Goal: Obtain resource: Download file/media

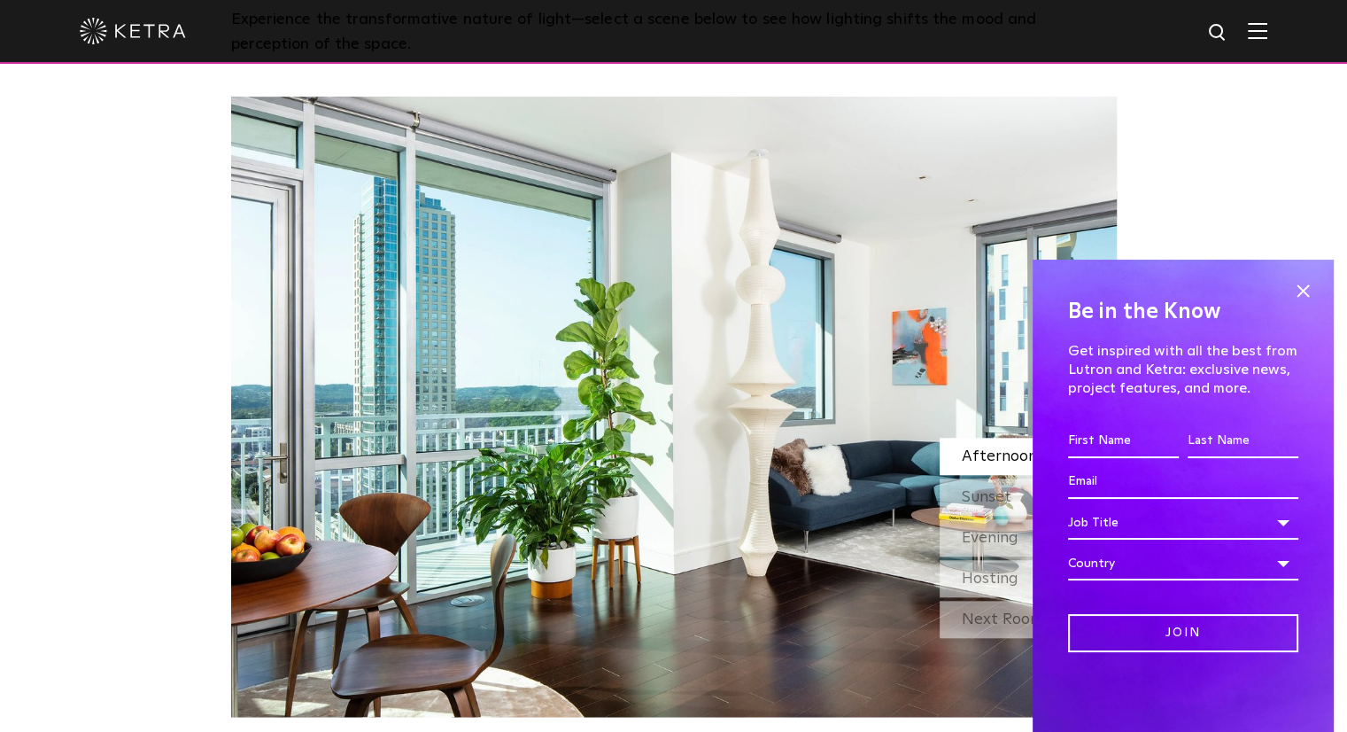
scroll to position [1771, 0]
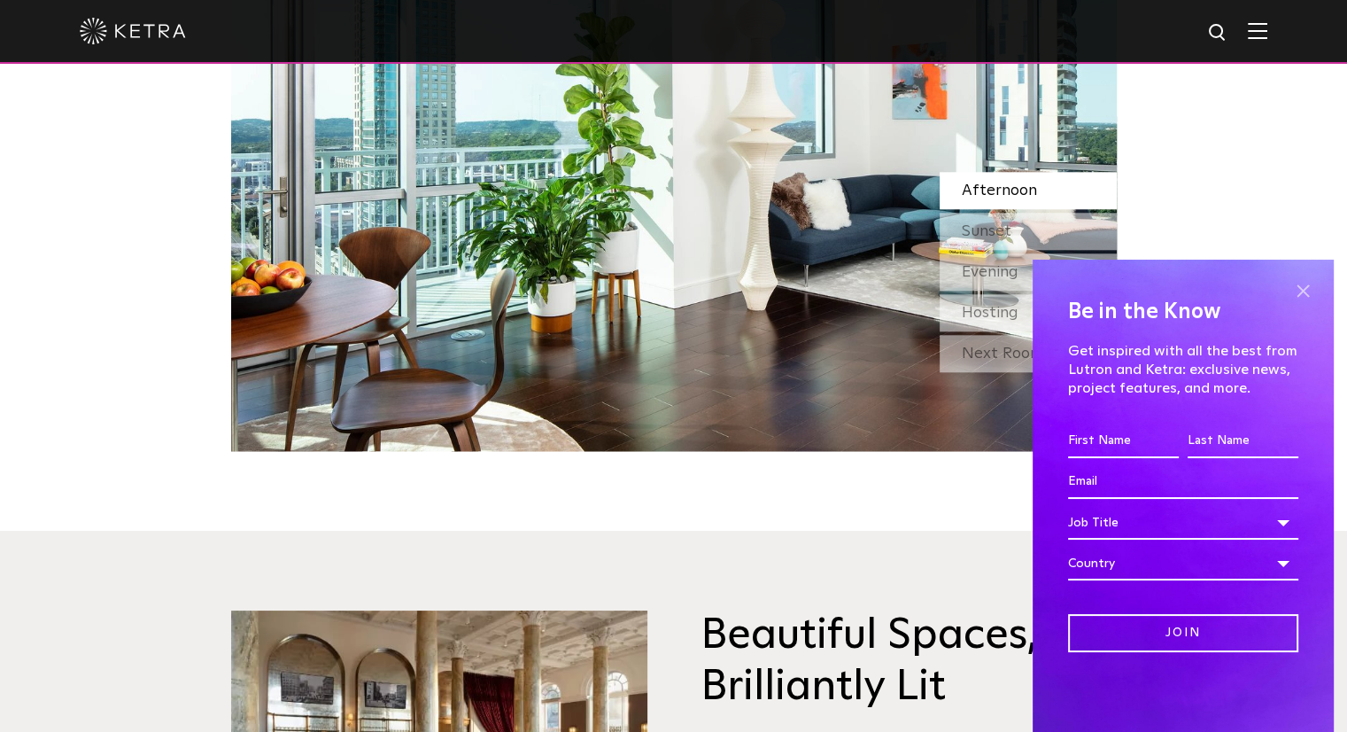
click at [1301, 291] on span at bounding box center [1303, 290] width 27 height 27
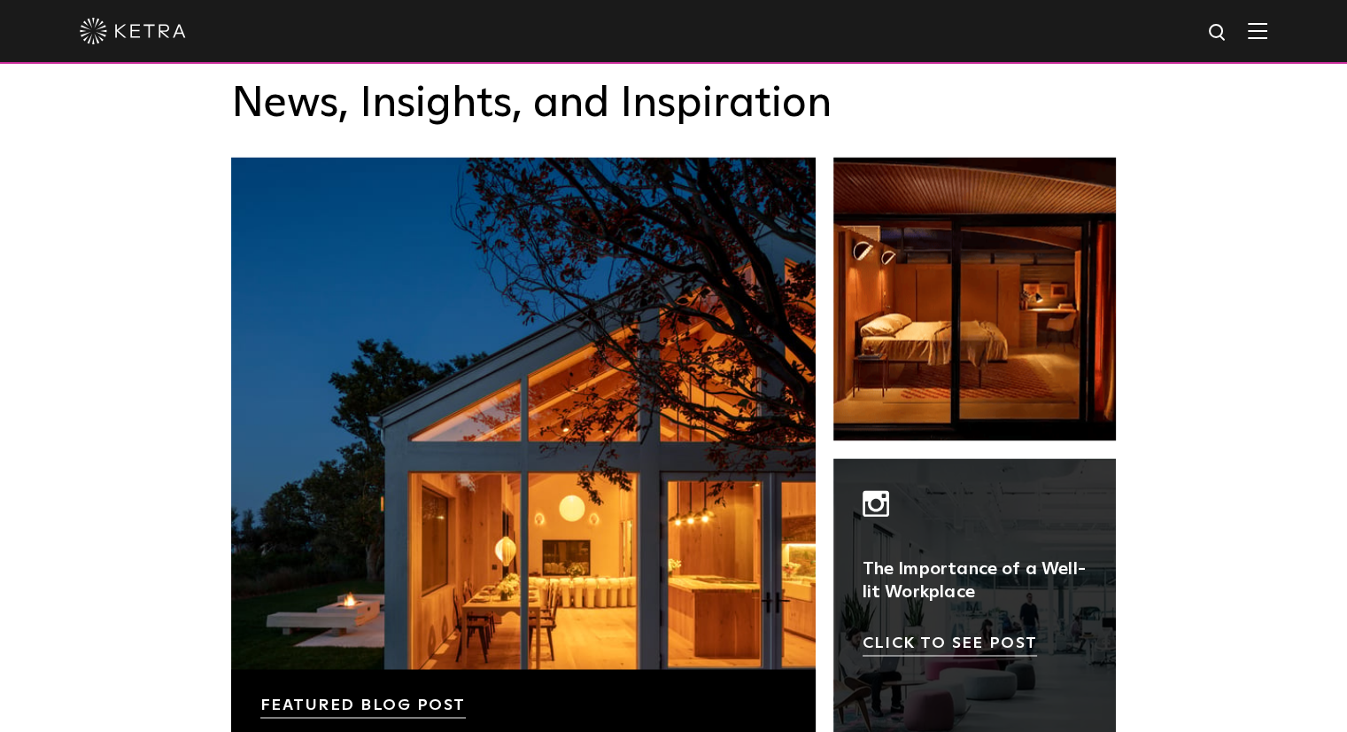
scroll to position [3011, 0]
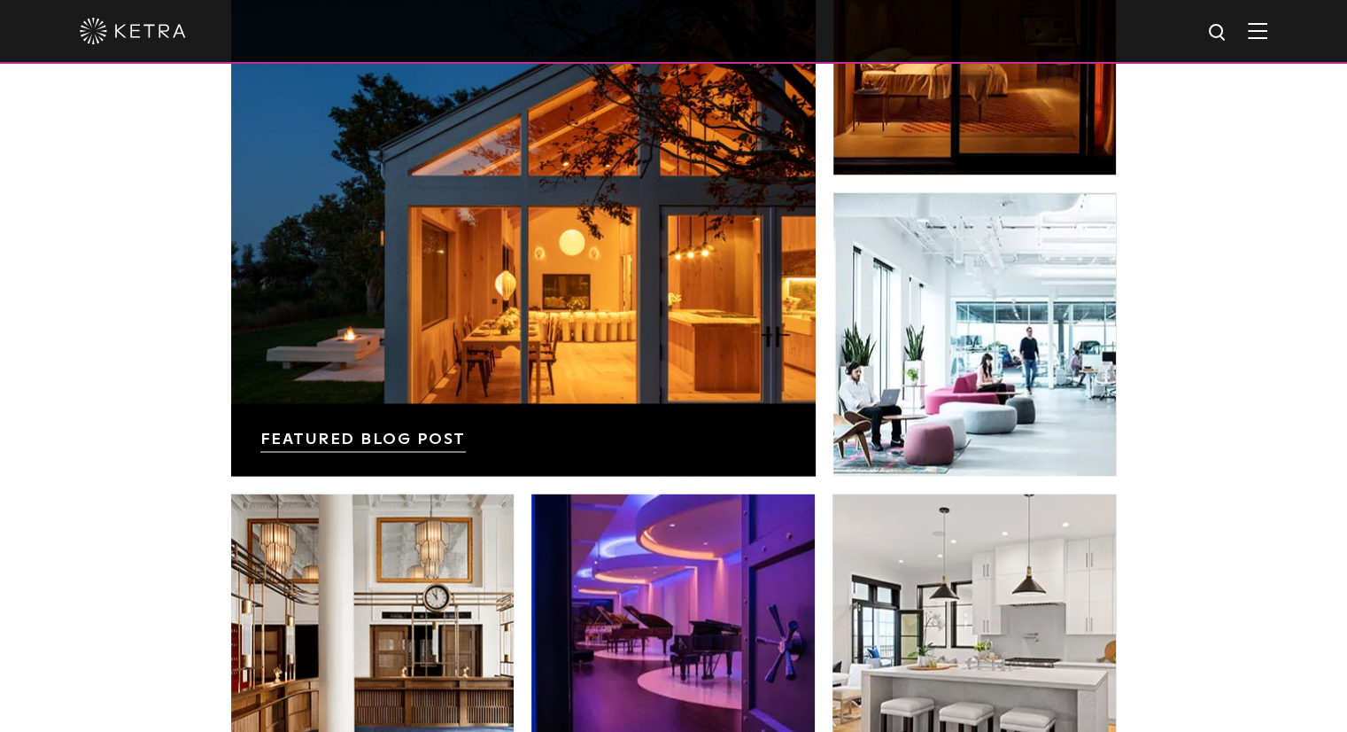
click at [1267, 39] on img at bounding box center [1257, 30] width 19 height 17
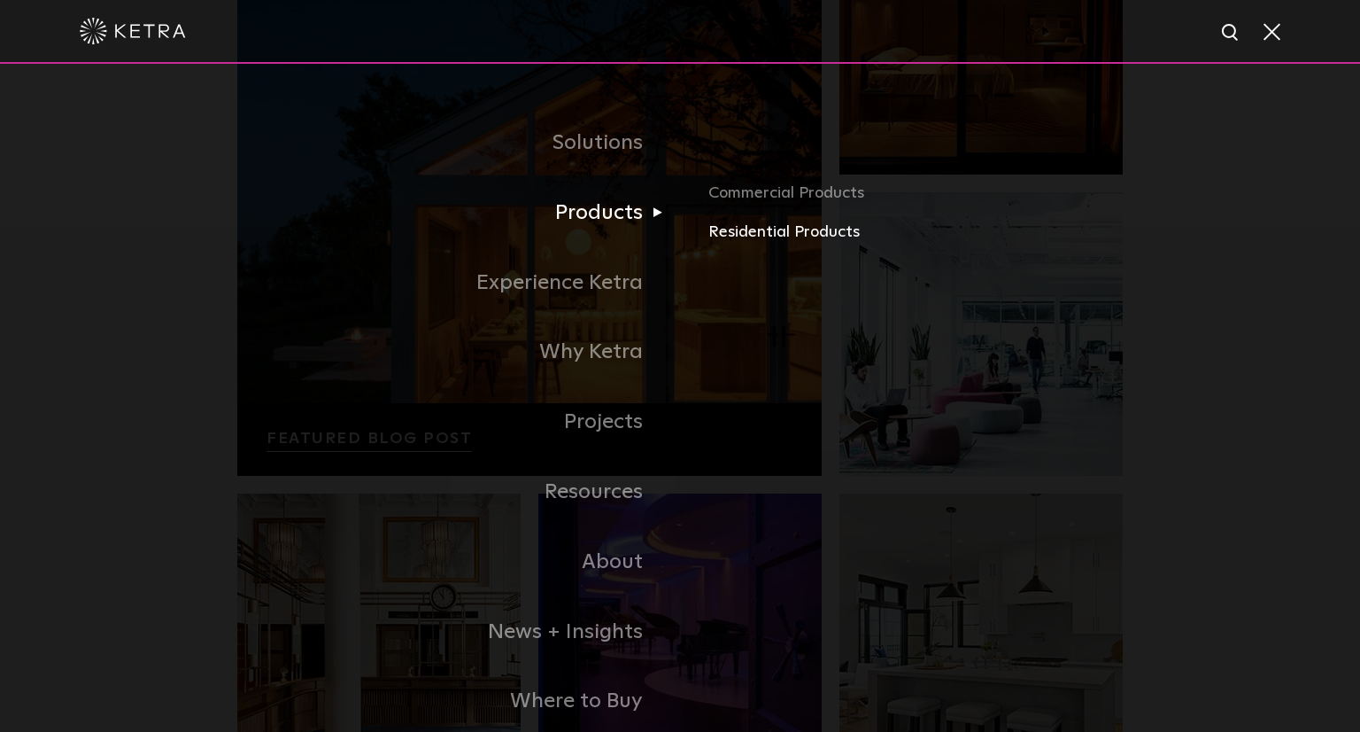
click at [765, 228] on link "Residential Products" at bounding box center [916, 233] width 414 height 26
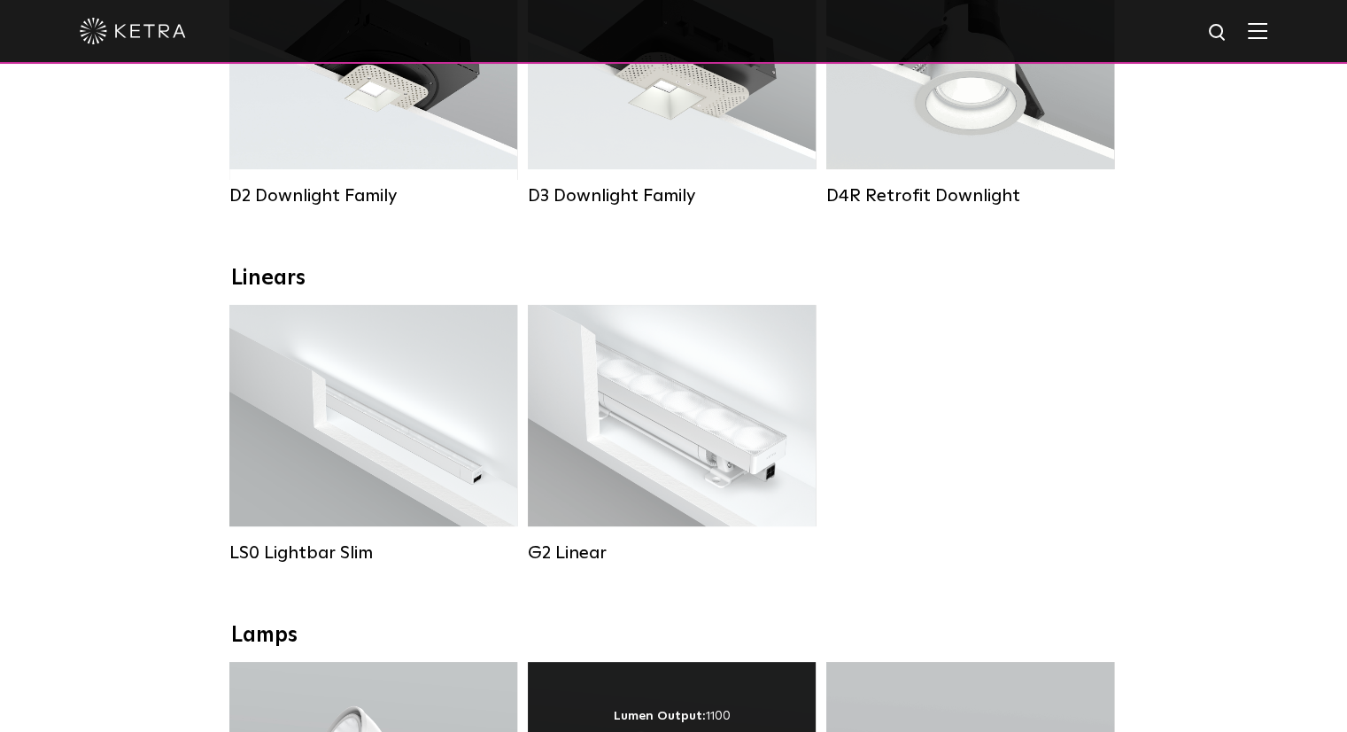
scroll to position [177, 0]
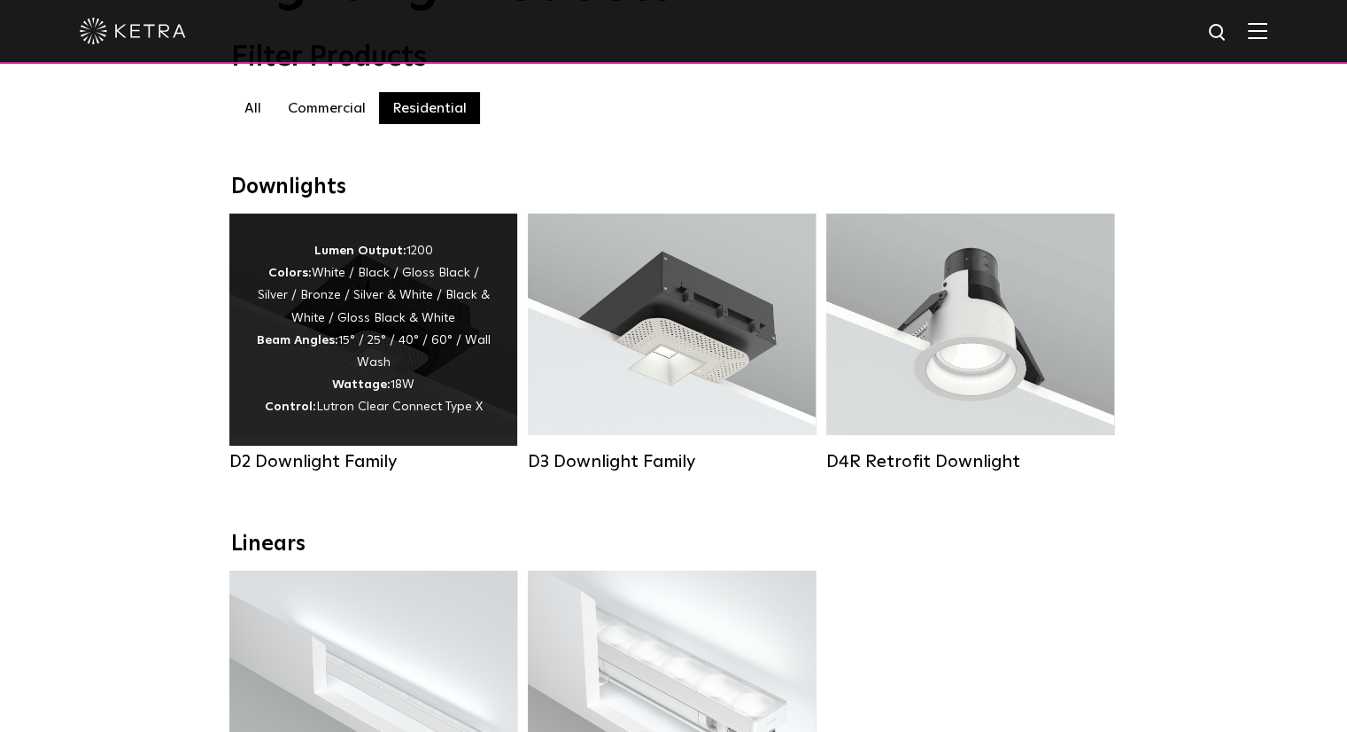
drag, startPoint x: 337, startPoint y: 337, endPoint x: 414, endPoint y: 368, distance: 83.1
click at [337, 337] on div "Lumen Output: 1200 Colors: White / Black / Gloss Black / Silver / Bronze / Silv…" at bounding box center [373, 329] width 235 height 179
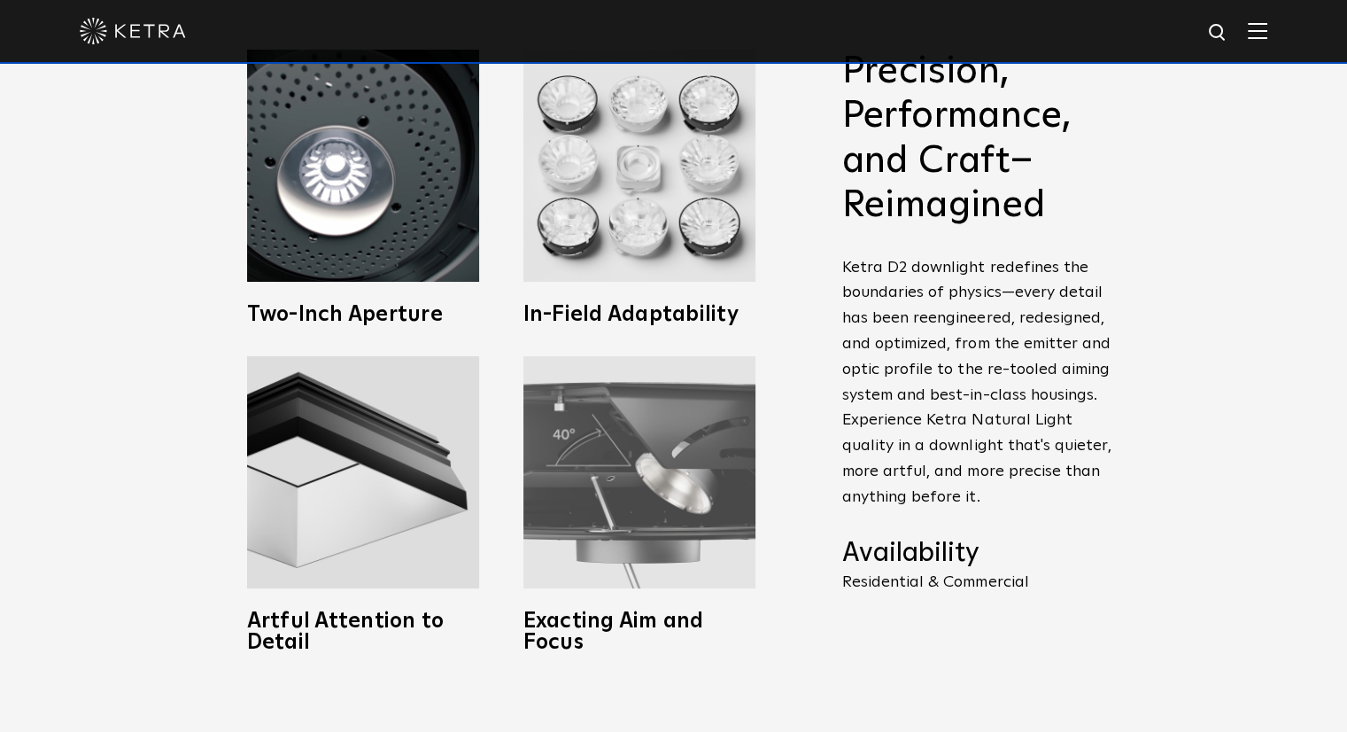
scroll to position [974, 0]
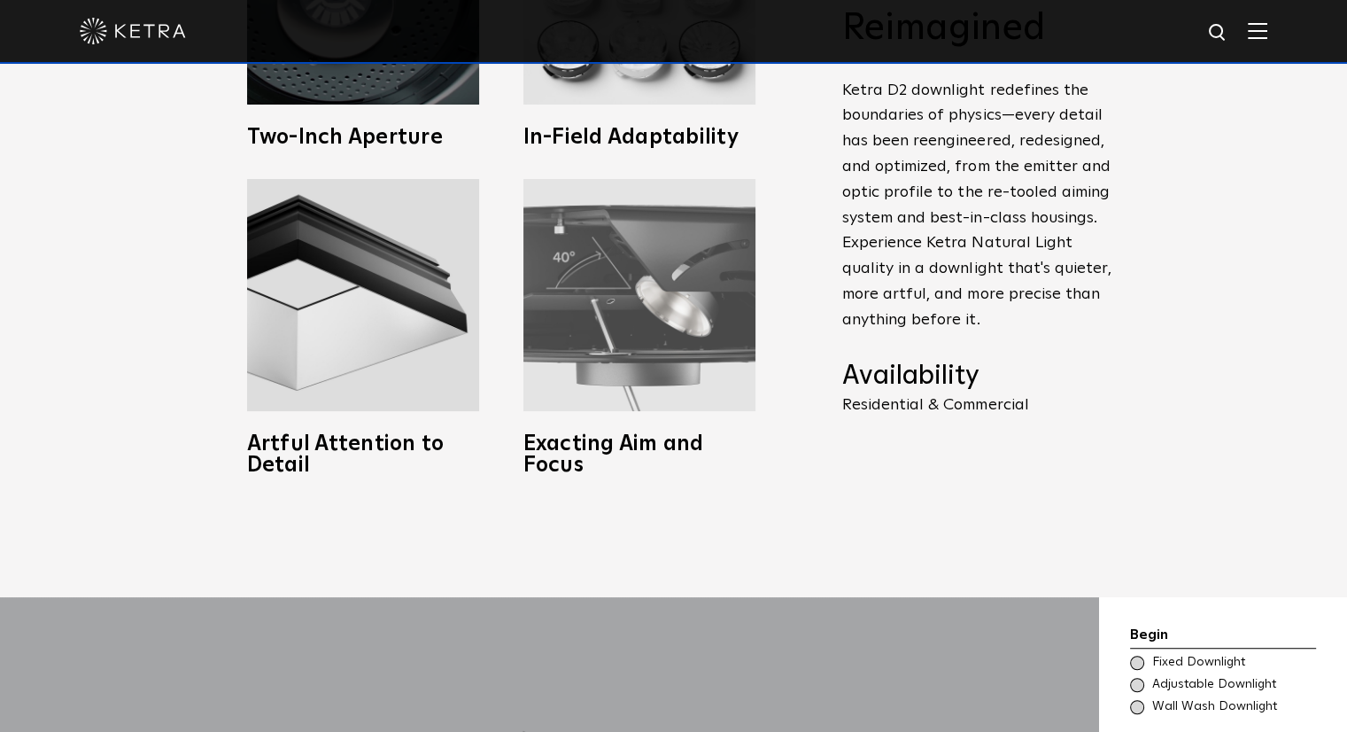
click at [670, 312] on img at bounding box center [639, 295] width 232 height 232
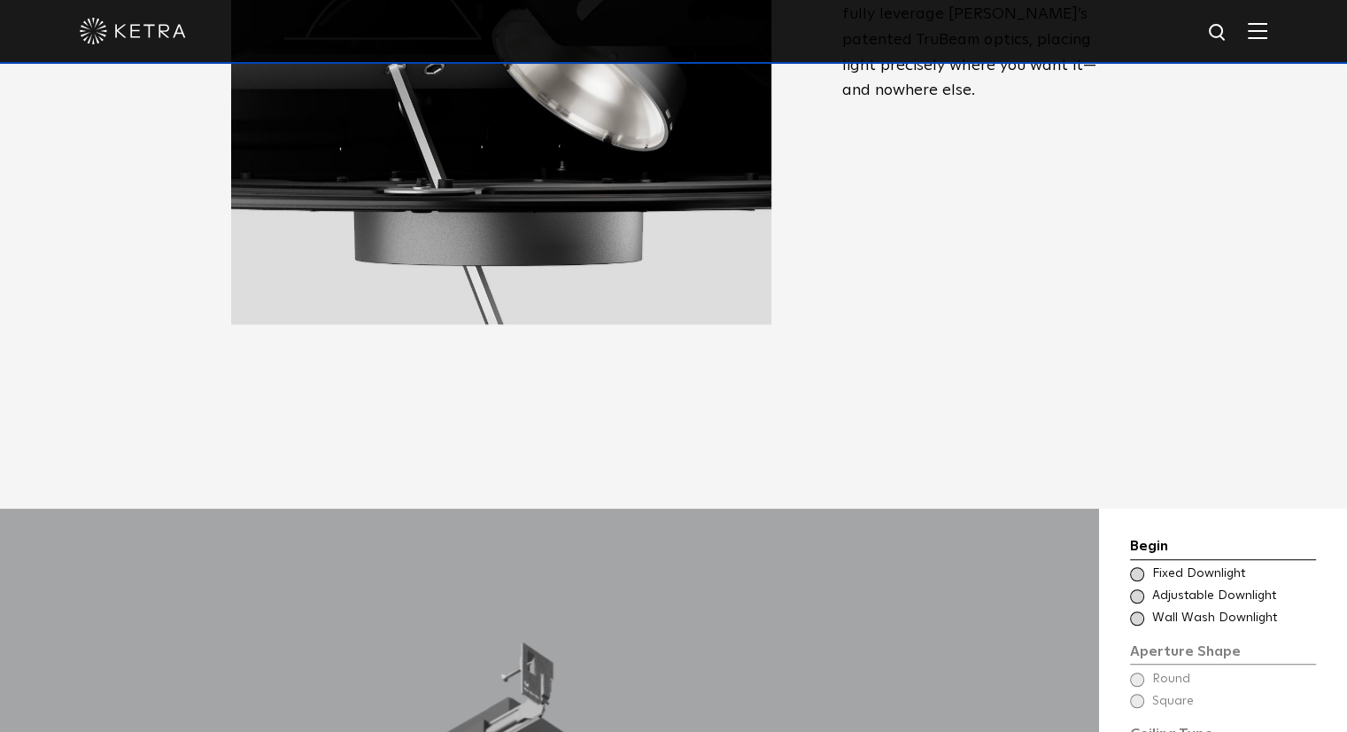
scroll to position [1417, 0]
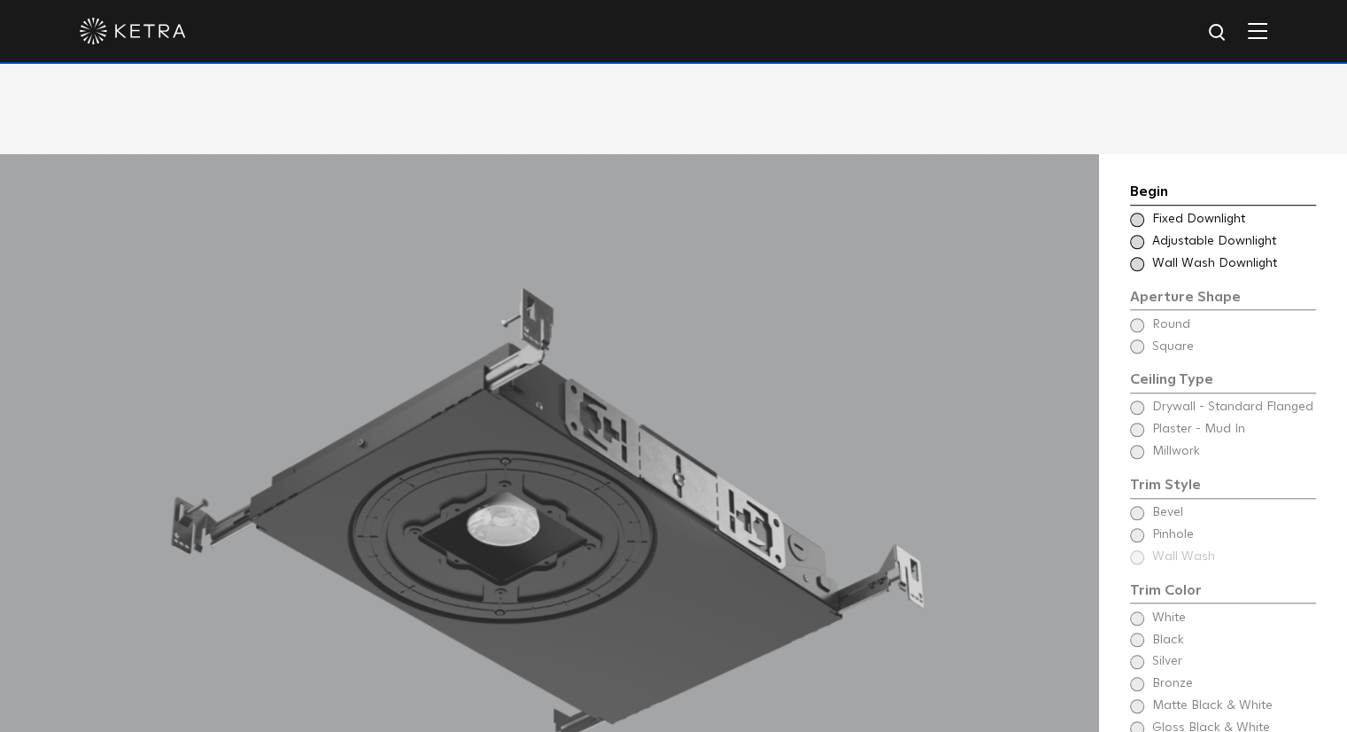
click at [1144, 217] on div "Choose Aperture Shape Fixed Downlight" at bounding box center [1223, 220] width 186 height 18
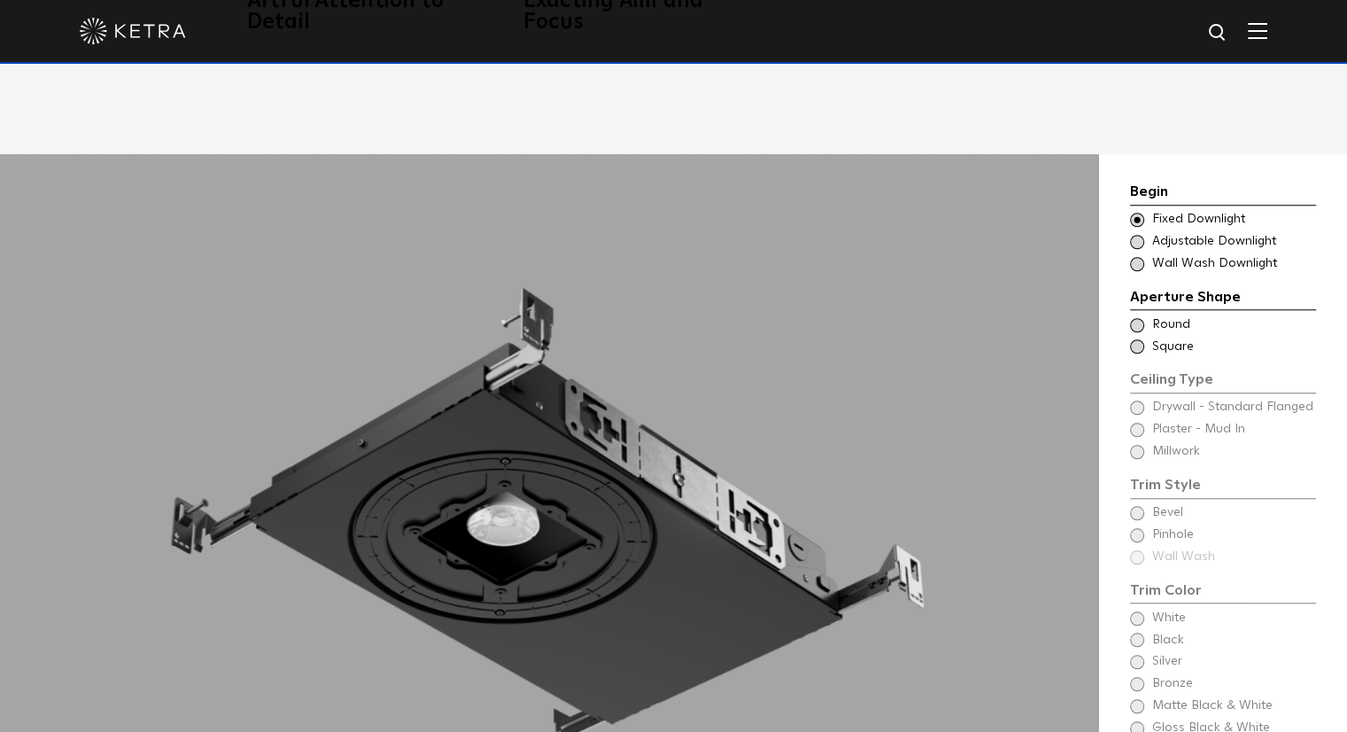
click at [1141, 217] on span at bounding box center [1137, 220] width 14 height 14
click at [1138, 239] on span at bounding box center [1137, 242] width 14 height 14
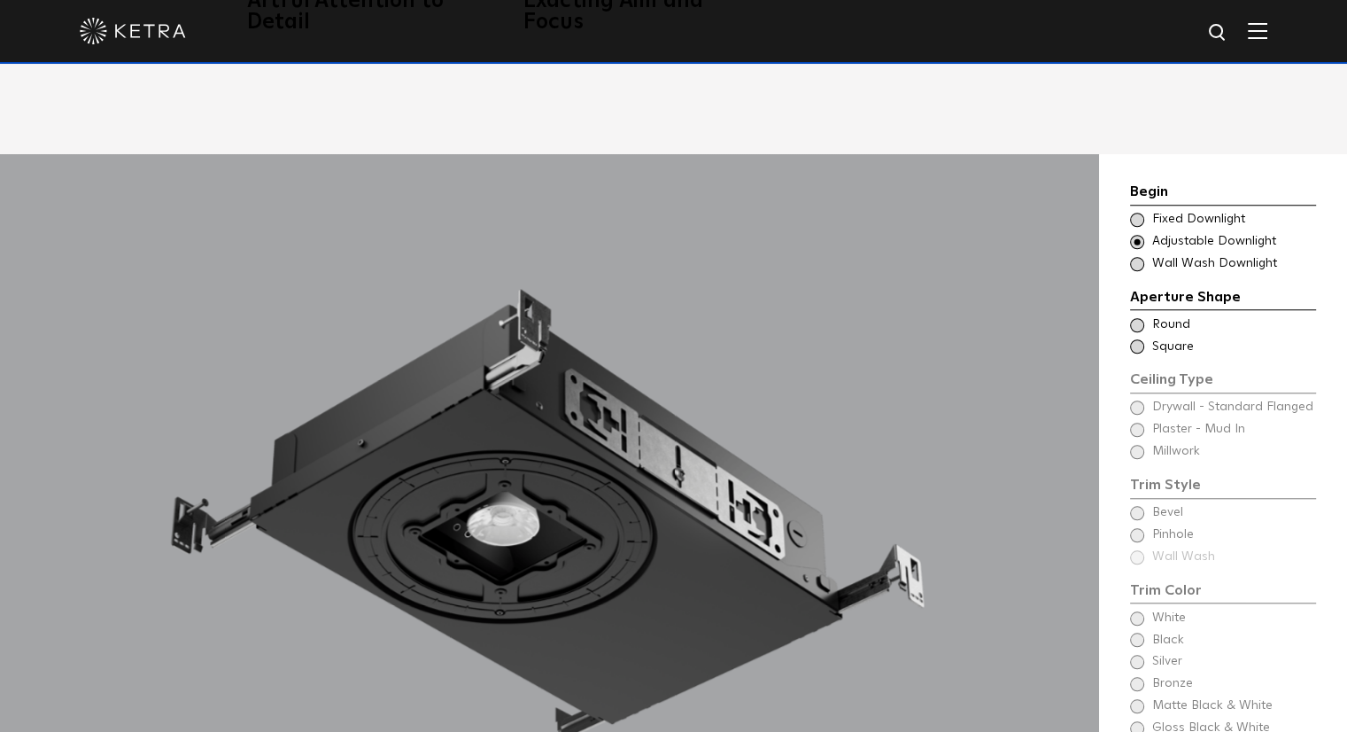
click at [1134, 266] on span at bounding box center [1137, 264] width 14 height 14
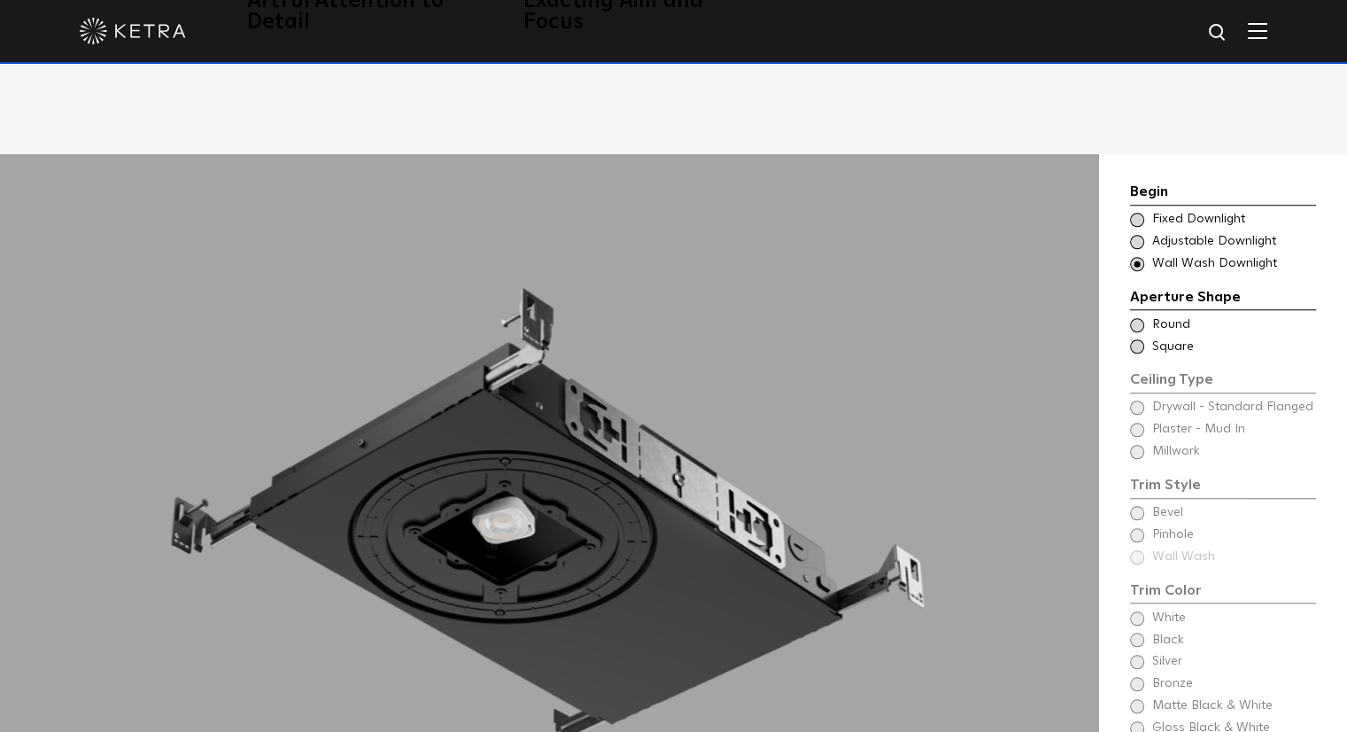
click at [1134, 242] on span at bounding box center [1137, 242] width 14 height 14
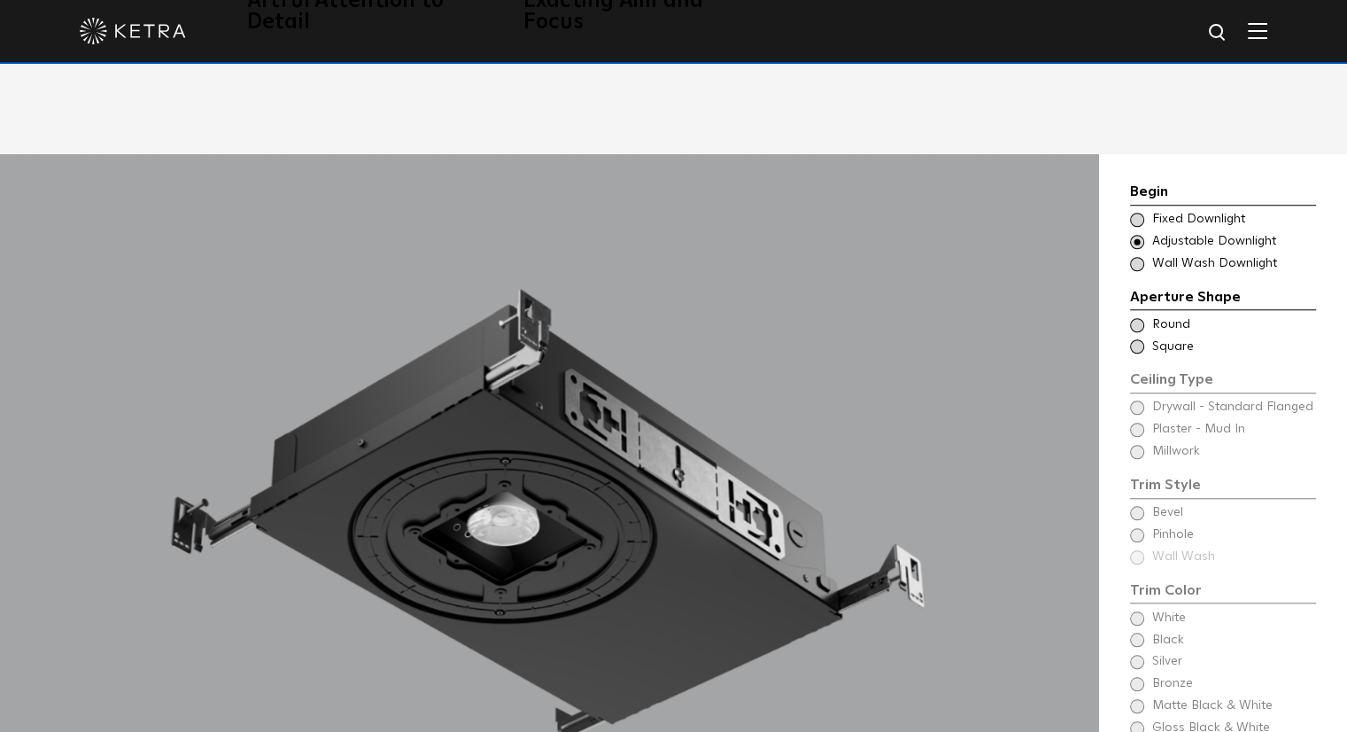
click at [1134, 346] on span at bounding box center [1137, 346] width 14 height 14
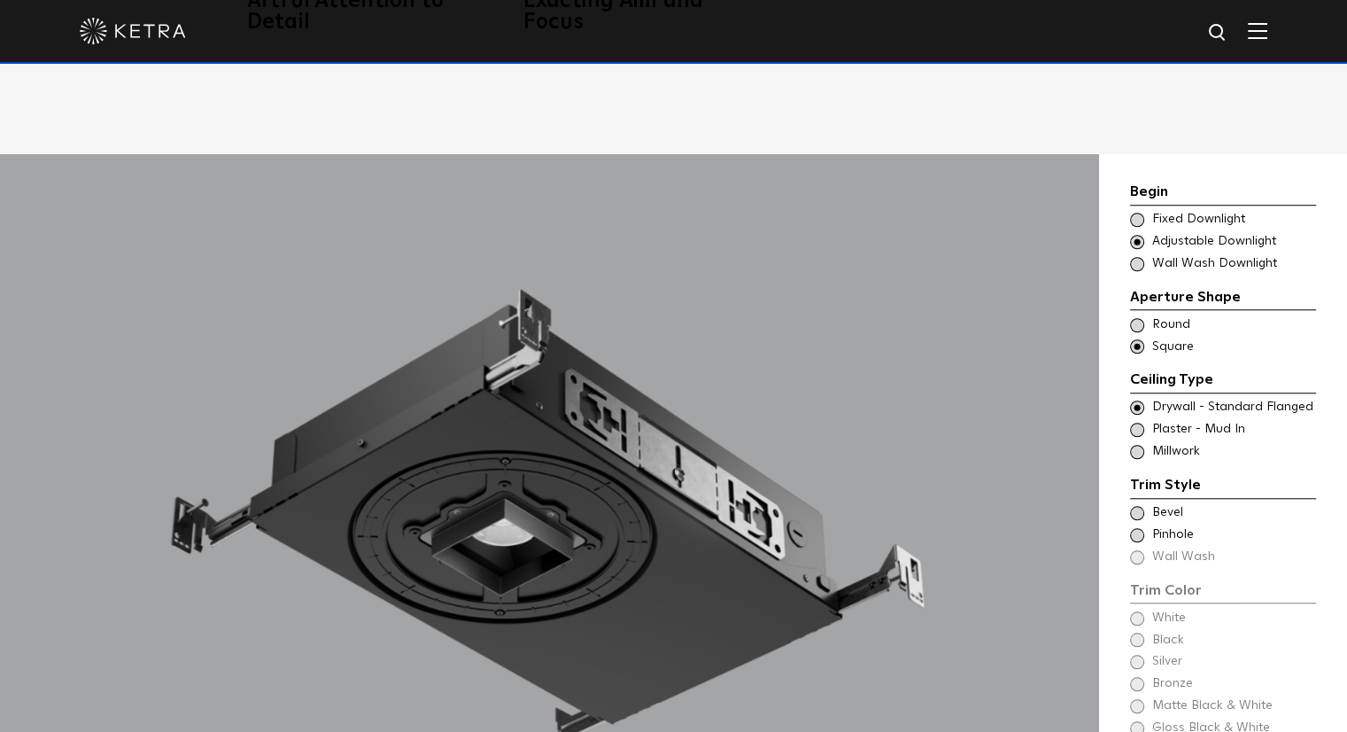
click at [1134, 320] on span at bounding box center [1137, 325] width 14 height 14
click at [1137, 345] on span at bounding box center [1137, 346] width 14 height 14
click at [1130, 425] on span at bounding box center [1137, 429] width 14 height 14
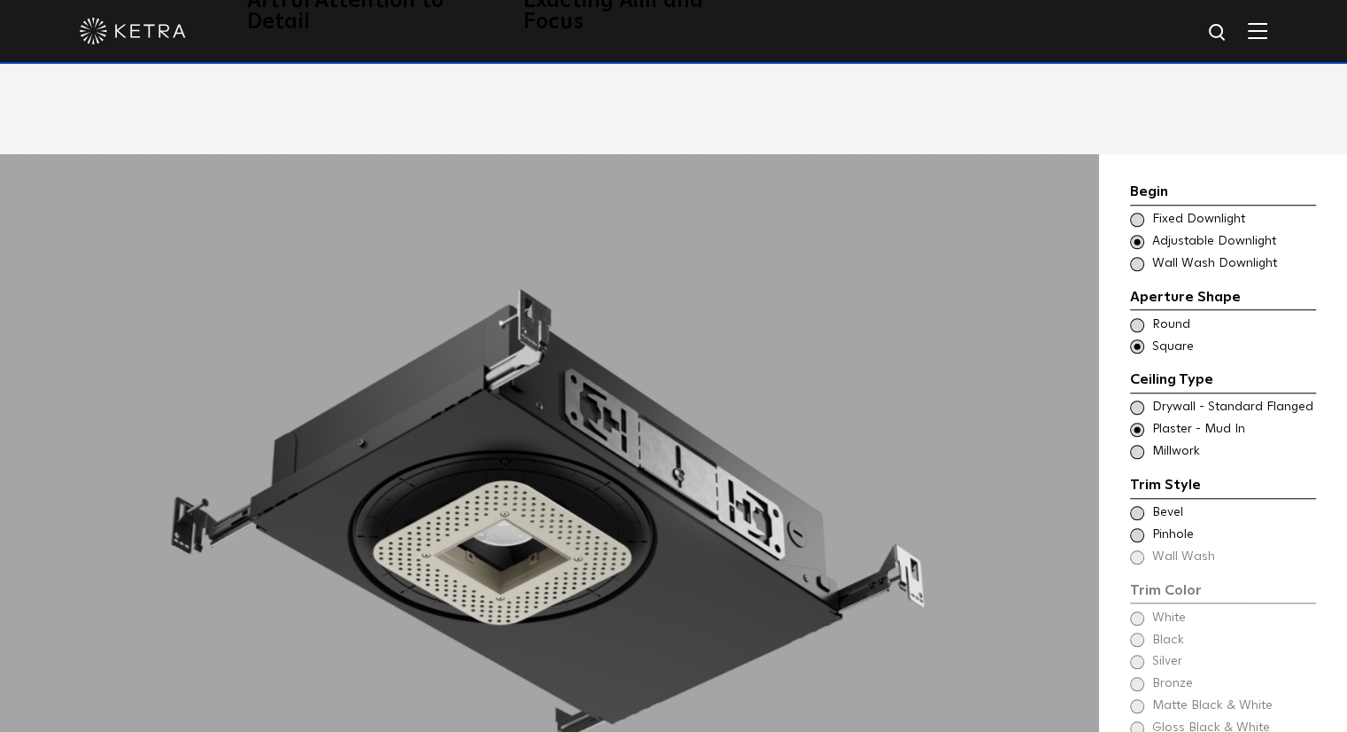
click at [1139, 409] on span at bounding box center [1137, 407] width 14 height 14
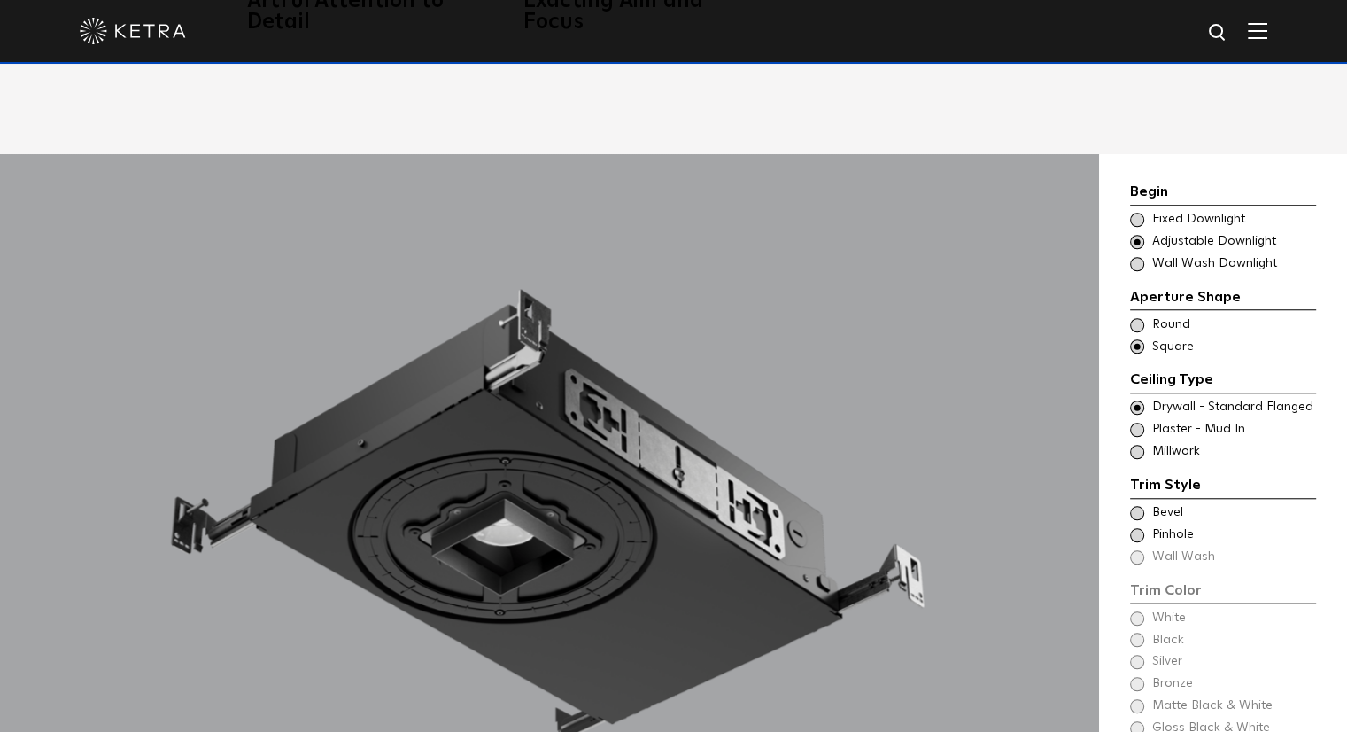
click at [1139, 454] on span at bounding box center [1137, 452] width 14 height 14
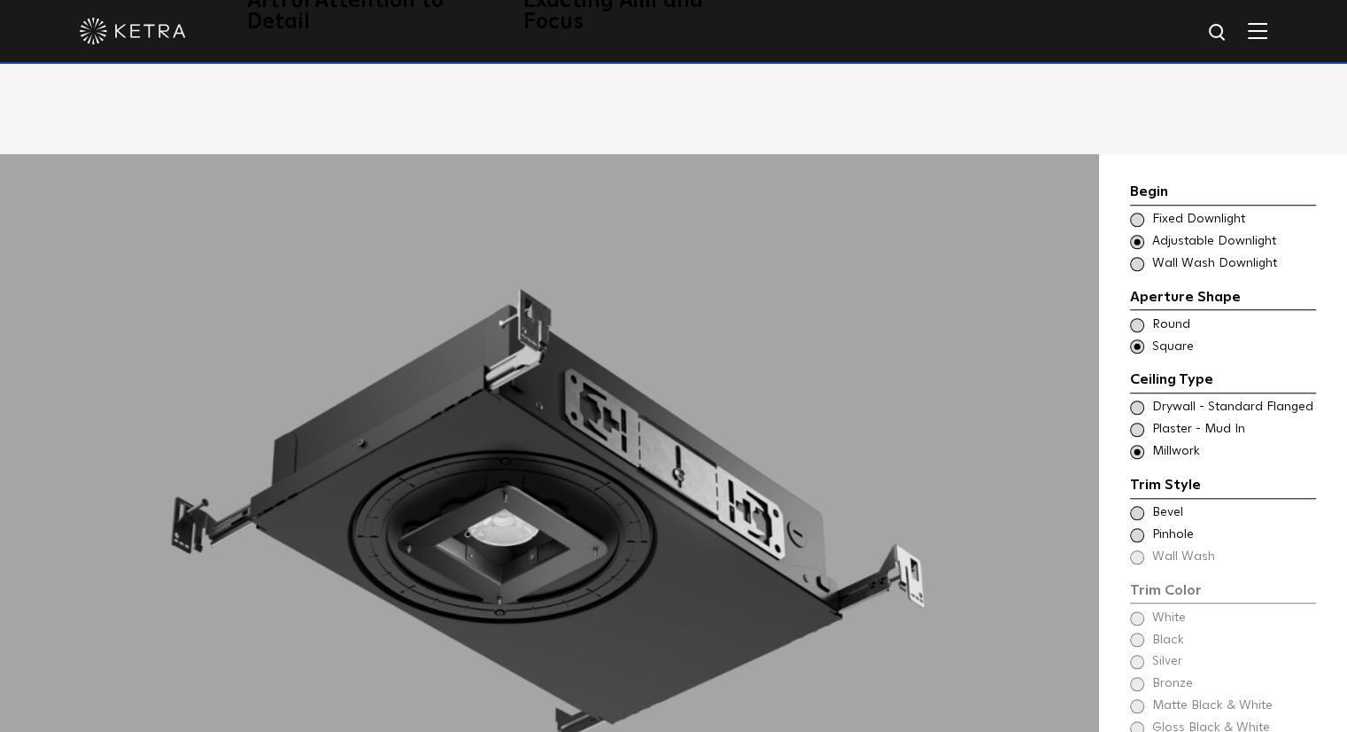
click at [1134, 403] on span at bounding box center [1137, 407] width 14 height 14
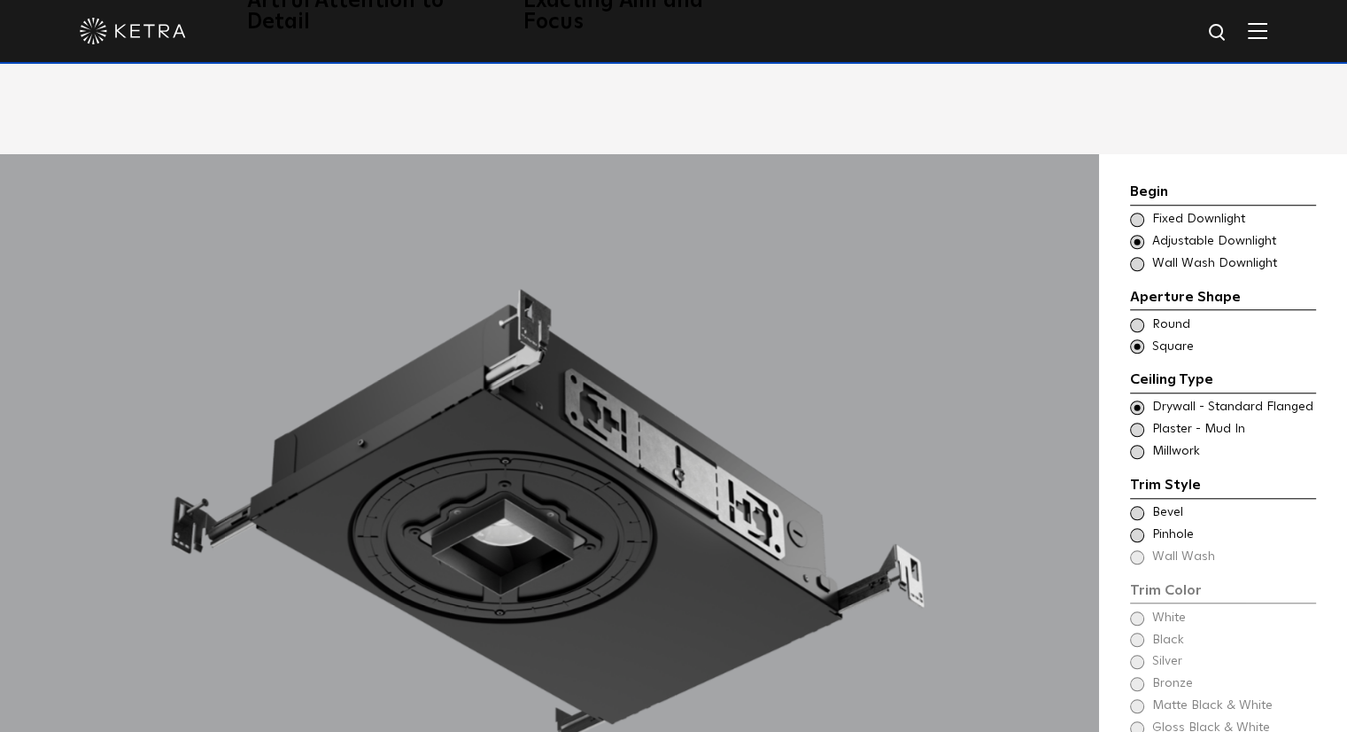
scroll to position [1594, 0]
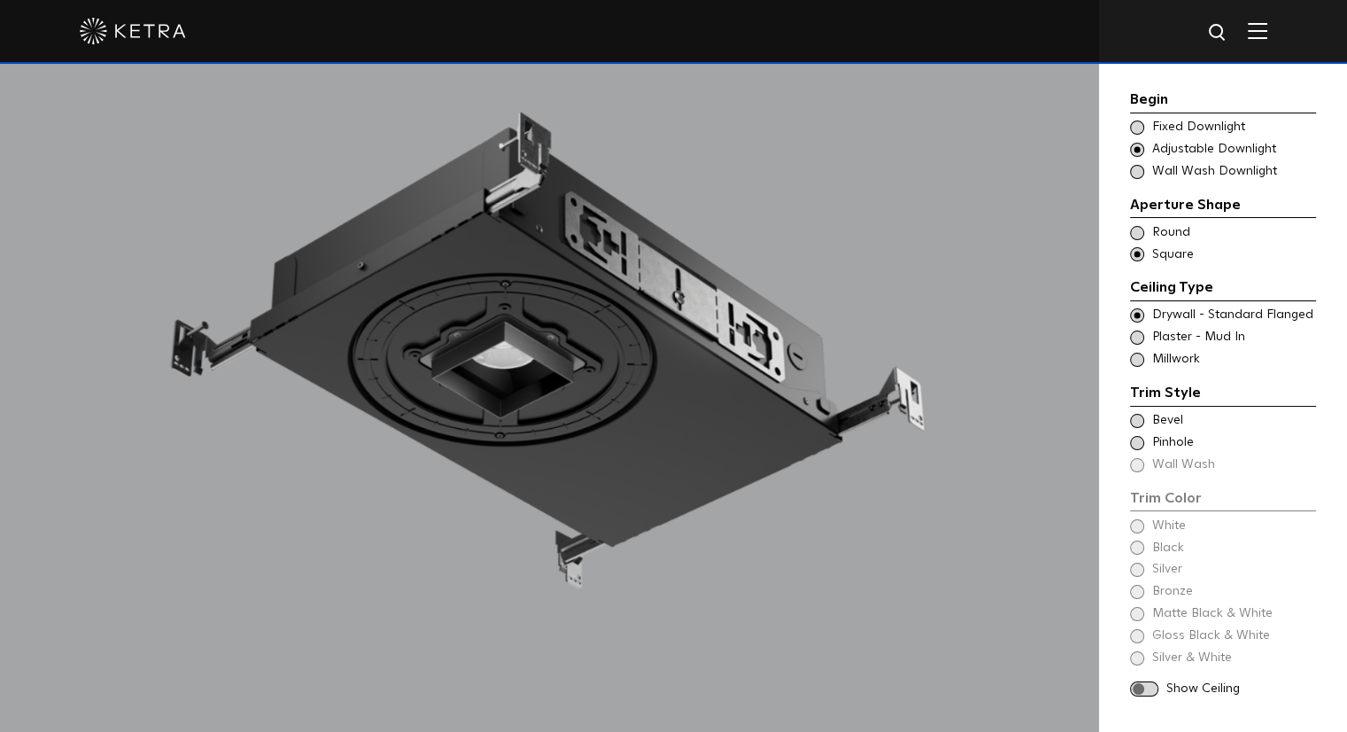
click at [1135, 423] on span at bounding box center [1137, 421] width 14 height 14
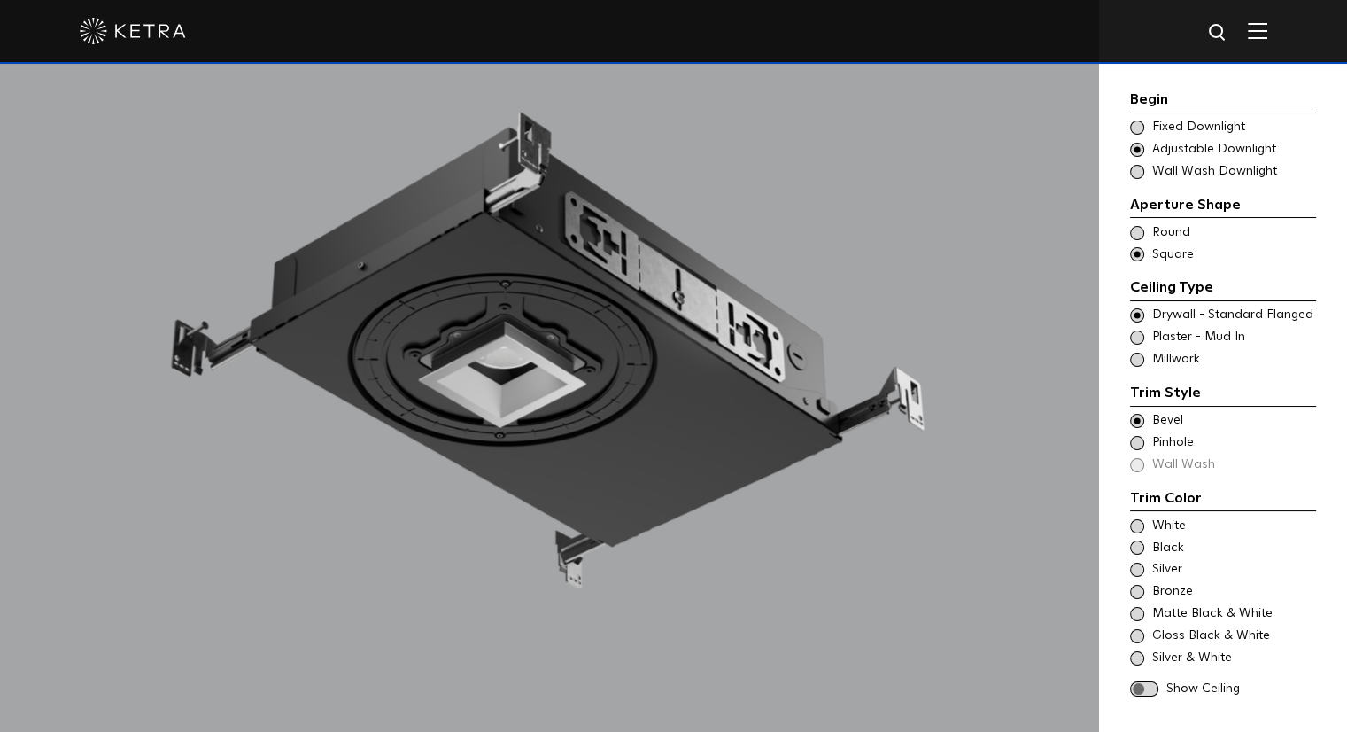
click at [1135, 445] on span at bounding box center [1137, 443] width 14 height 14
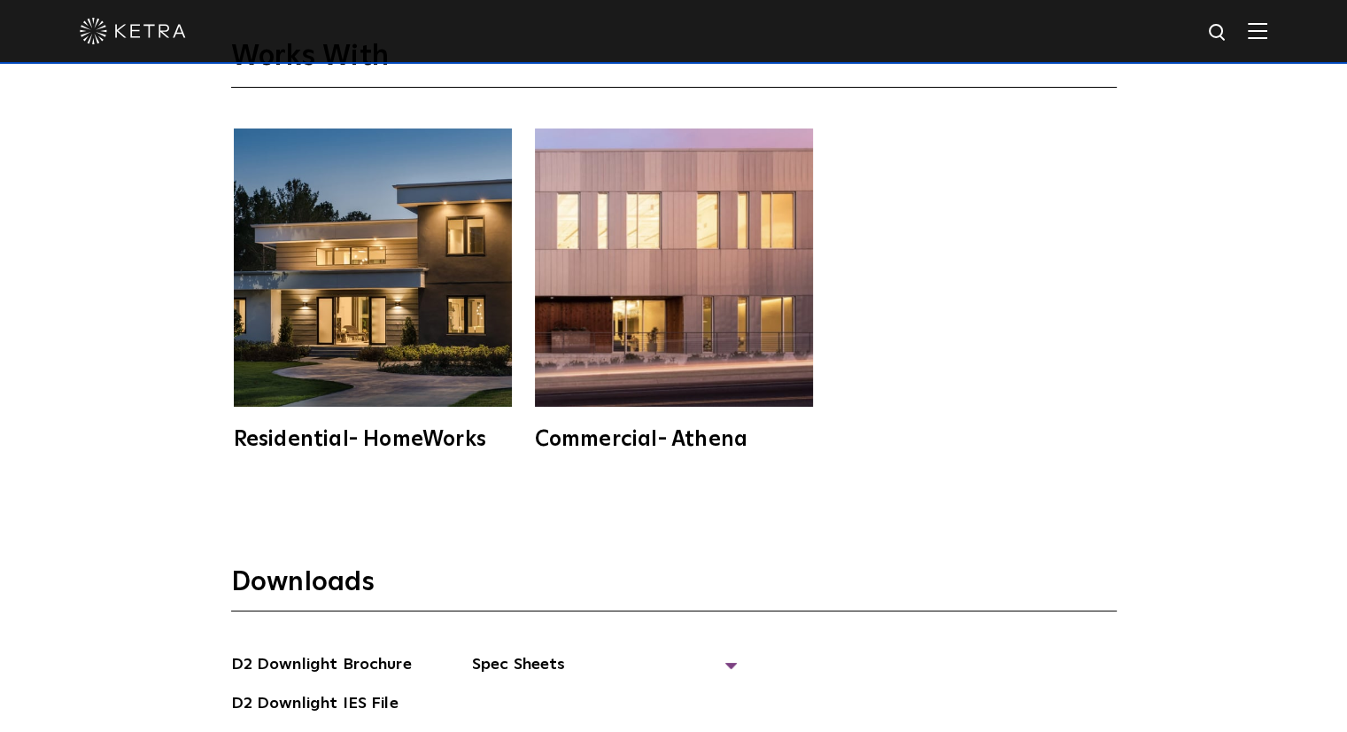
scroll to position [4605, 0]
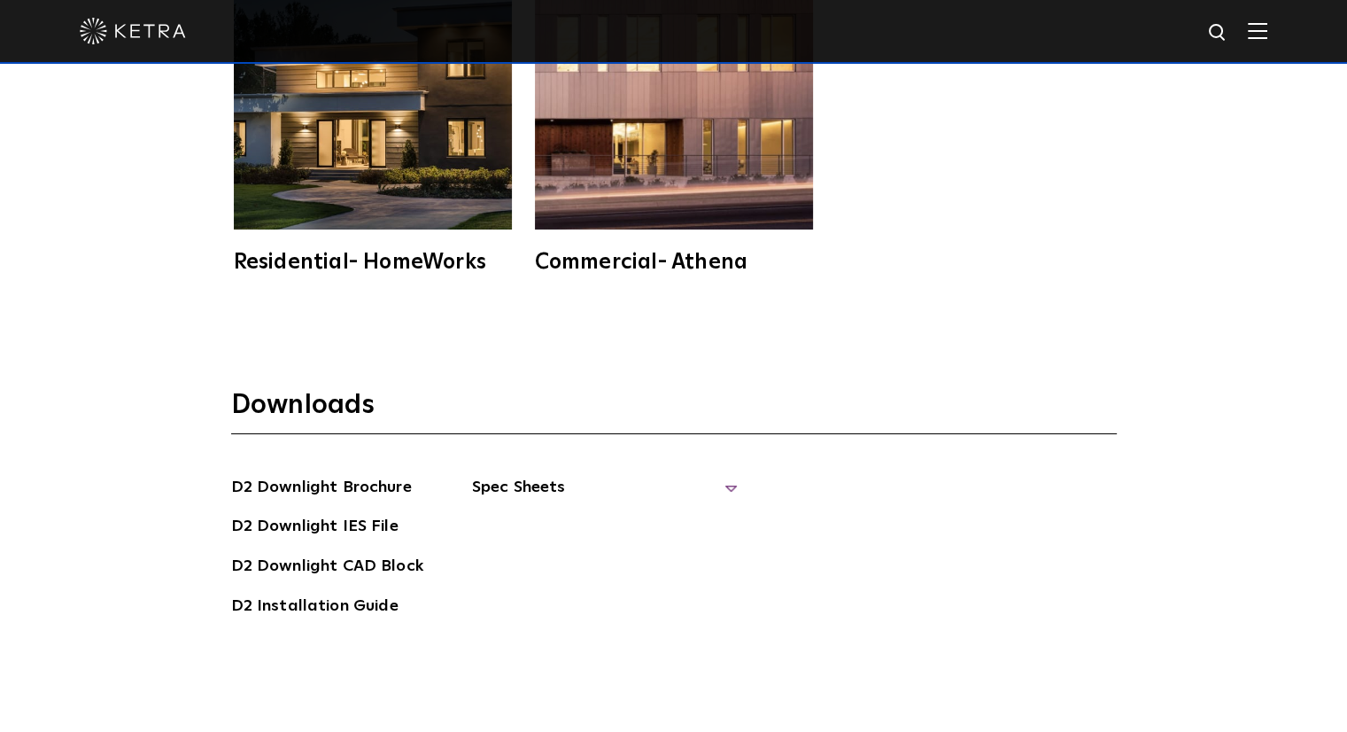
click at [723, 484] on span "Spec Sheets" at bounding box center [605, 494] width 266 height 39
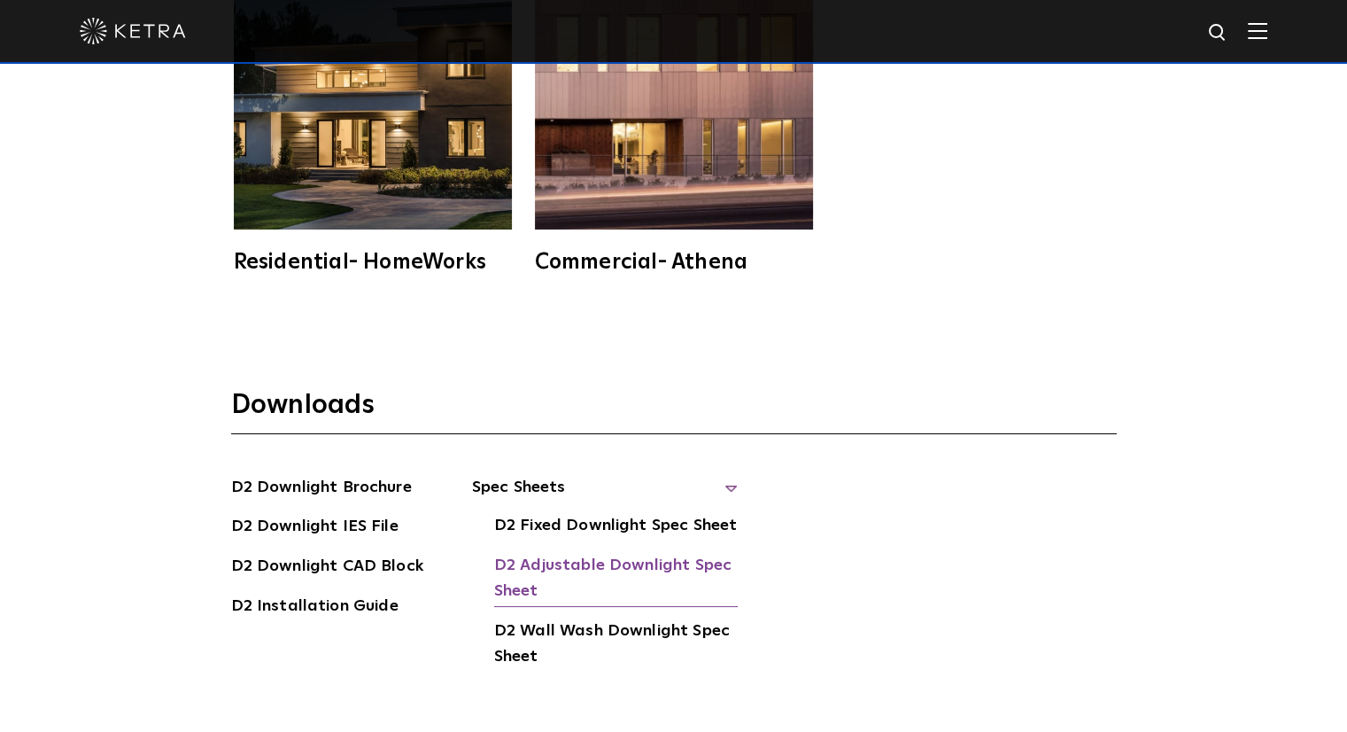
click at [632, 564] on link "D2 Adjustable Downlight Spec Sheet" at bounding box center [616, 580] width 244 height 54
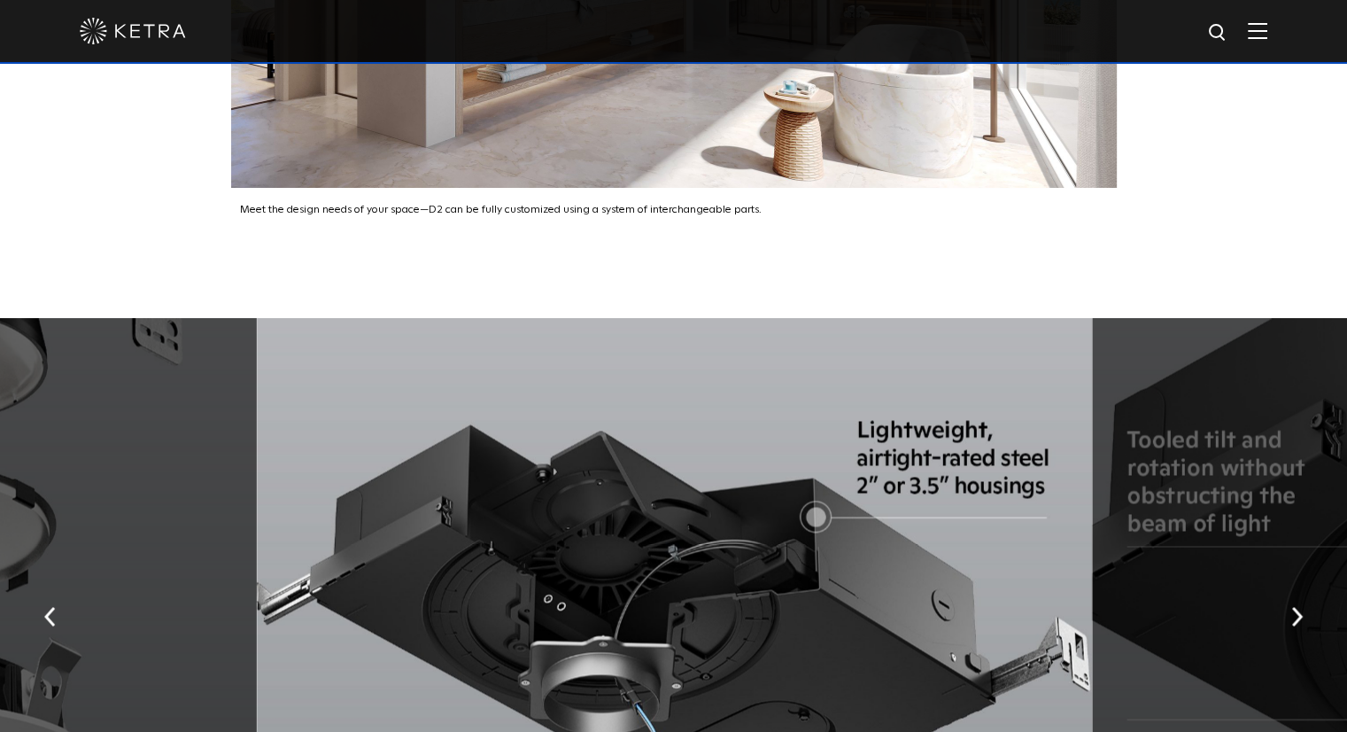
scroll to position [2953, 0]
